Goal: Transaction & Acquisition: Obtain resource

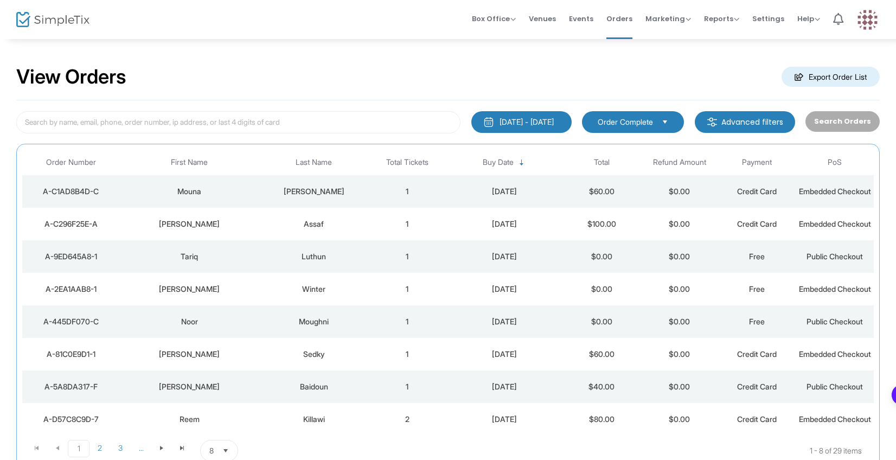
click at [849, 77] on m-button "Export Order List" at bounding box center [830, 77] width 98 height 20
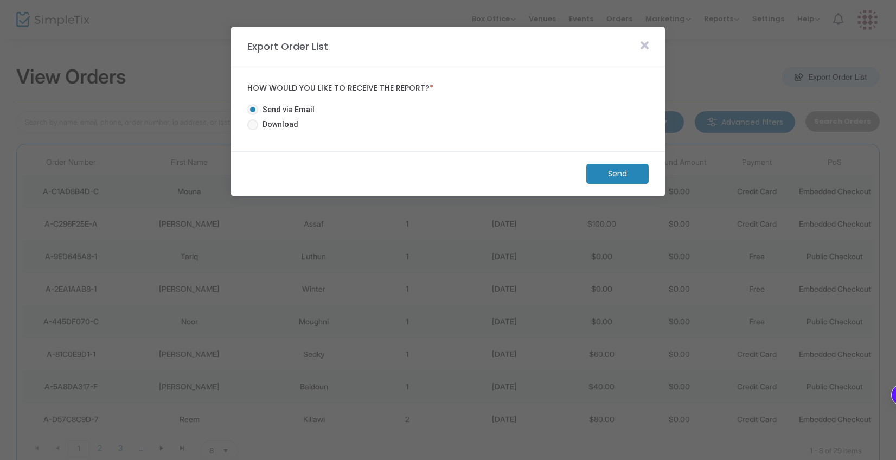
click at [283, 123] on span "Download" at bounding box center [278, 124] width 40 height 11
click at [253, 130] on input "Download" at bounding box center [252, 130] width 1 height 1
radio input "true"
click at [581, 174] on m-button "Download" at bounding box center [608, 174] width 81 height 20
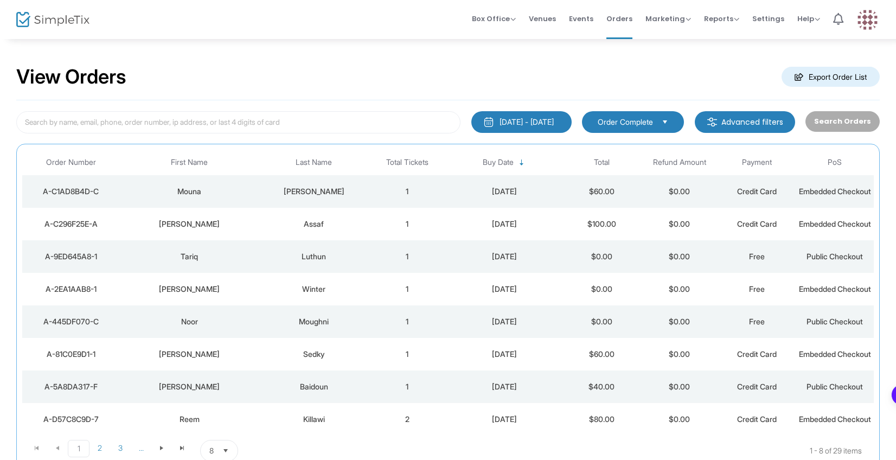
click at [855, 76] on m-button "Export Order List" at bounding box center [830, 77] width 98 height 20
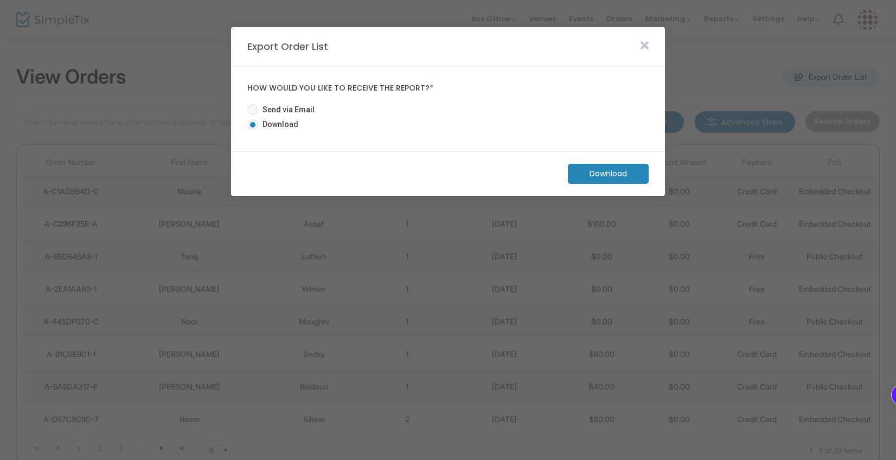
click at [630, 175] on m-button "Download" at bounding box center [608, 174] width 81 height 20
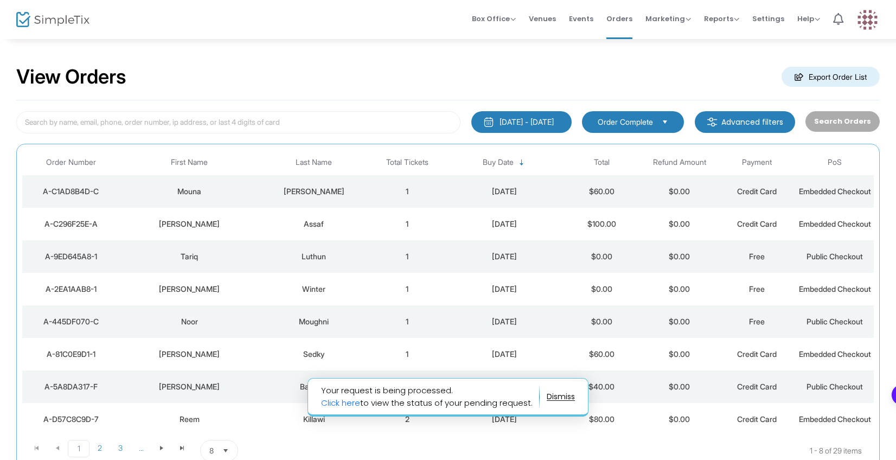
click at [339, 403] on td "Baidoun" at bounding box center [313, 386] width 109 height 33
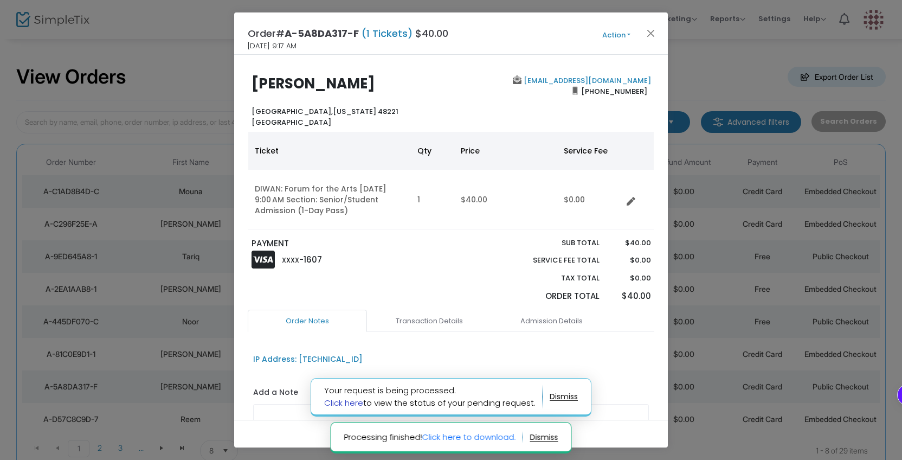
click at [347, 403] on link "Click here" at bounding box center [343, 402] width 39 height 11
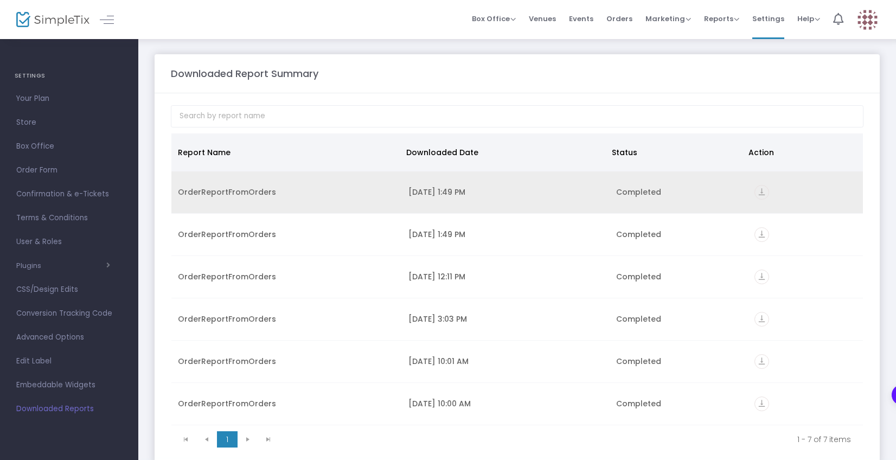
click at [757, 194] on icon "vertical_align_bottom" at bounding box center [761, 192] width 15 height 15
